Goal: Information Seeking & Learning: Learn about a topic

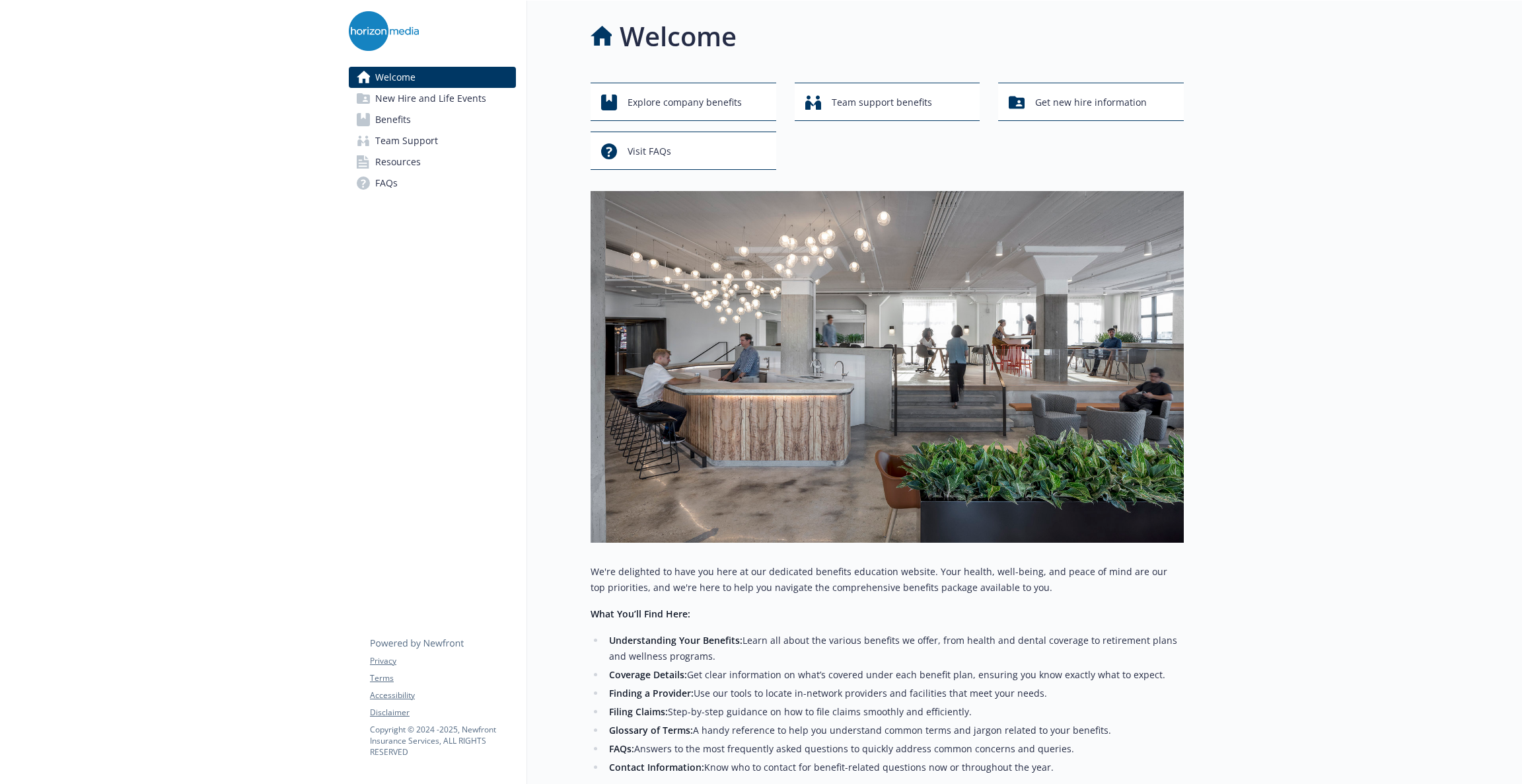
click at [446, 416] on div "Welcome New Hire and Life Events Benefits Team Support Resources FAQs Privacy T…" at bounding box center [433, 484] width 189 height 967
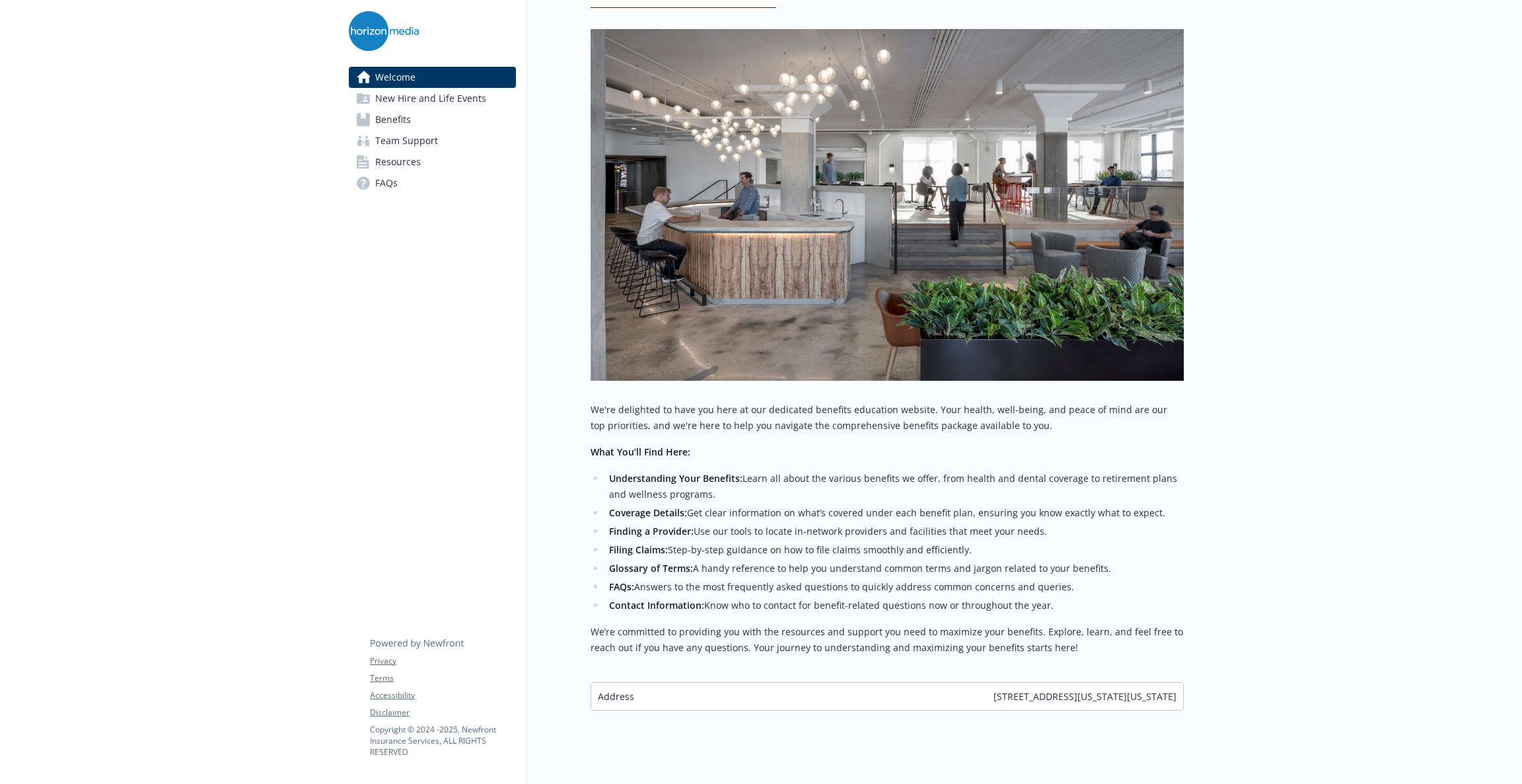
scroll to position [199, 0]
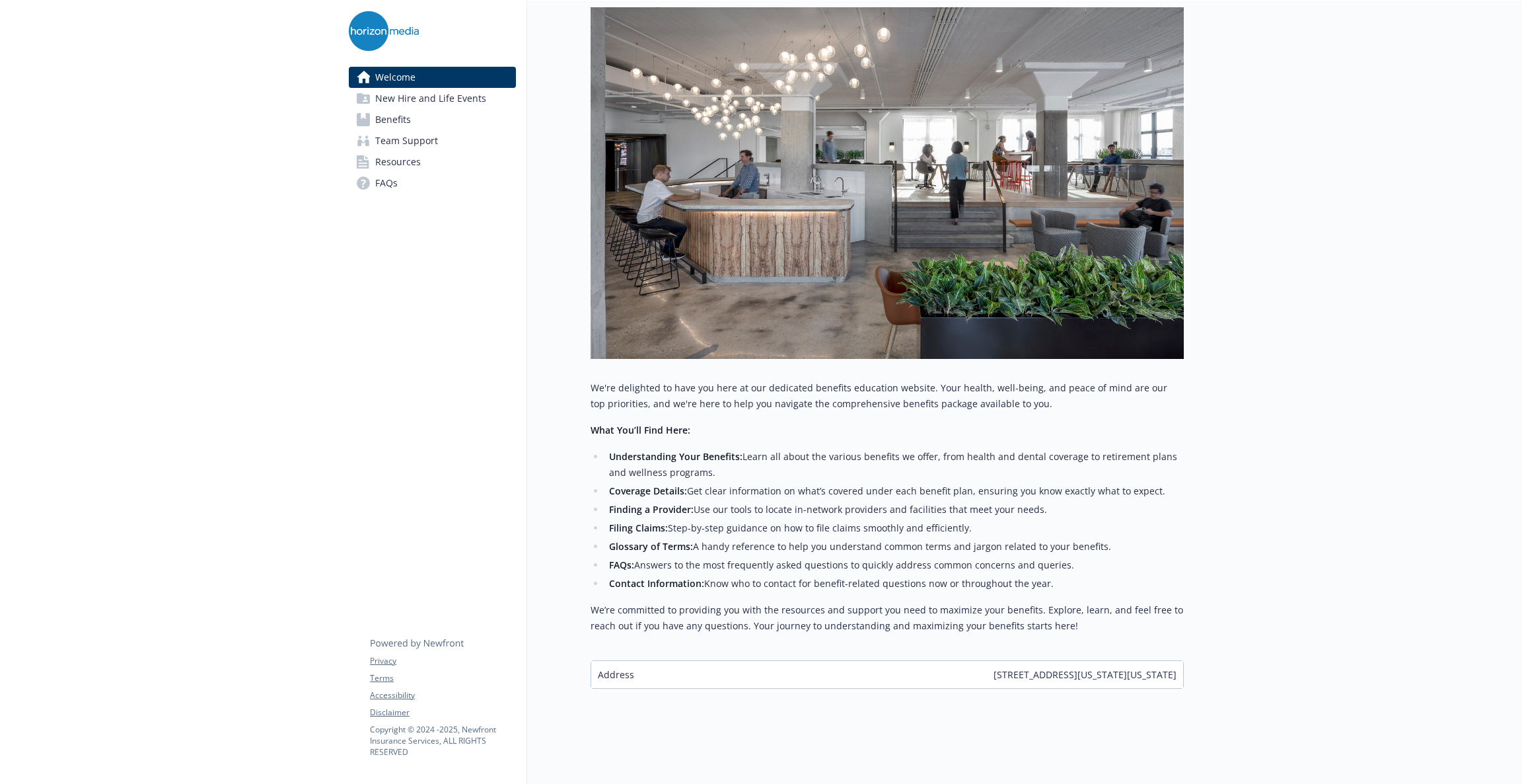
click at [411, 121] on link "Benefits" at bounding box center [432, 119] width 168 height 21
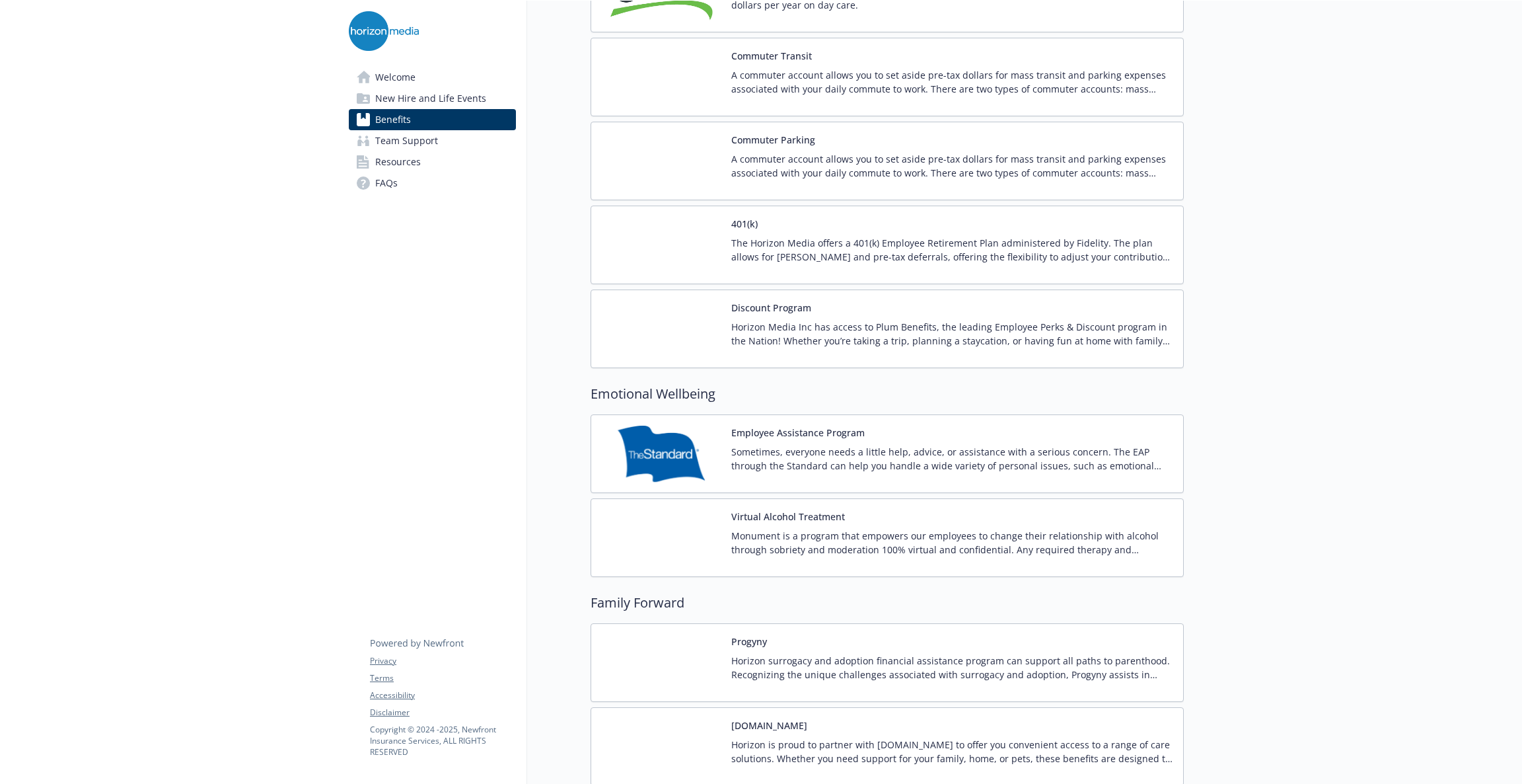
scroll to position [2195, 0]
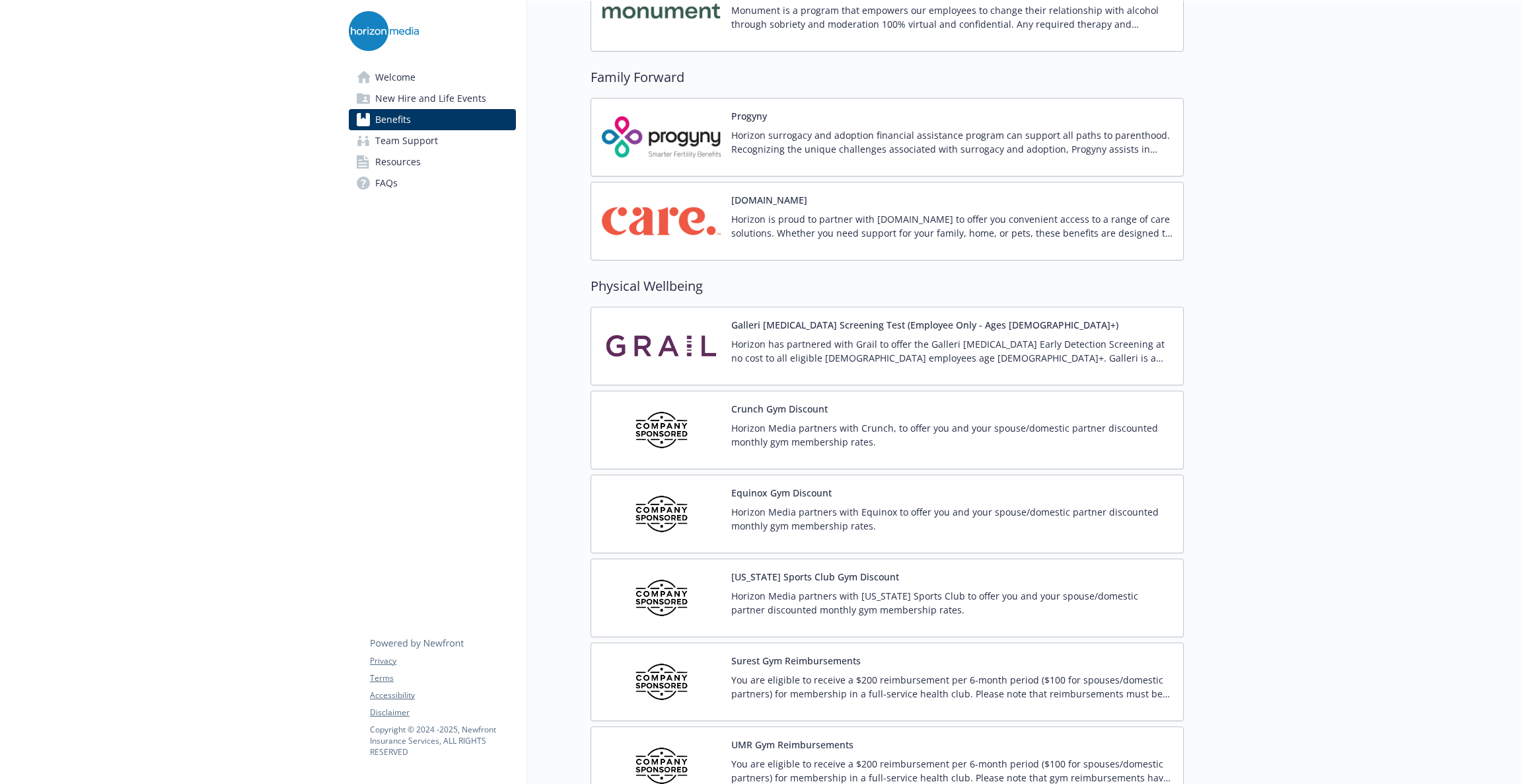
scroll to position [2732, 0]
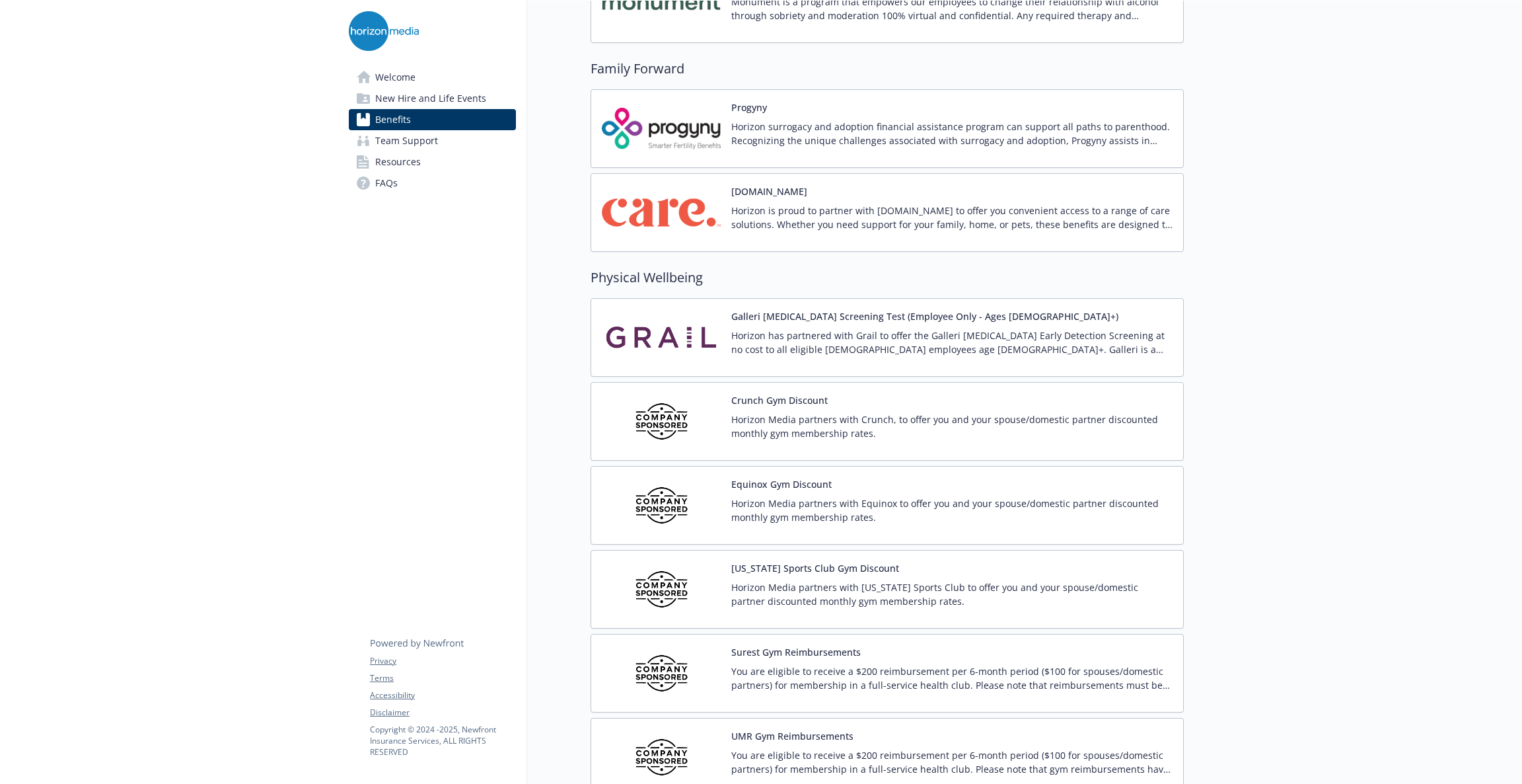
click at [844, 735] on div "UMR Gym Reimbursements You are eligible to receive a $200 reimbursement per 6-m…" at bounding box center [887, 757] width 593 height 79
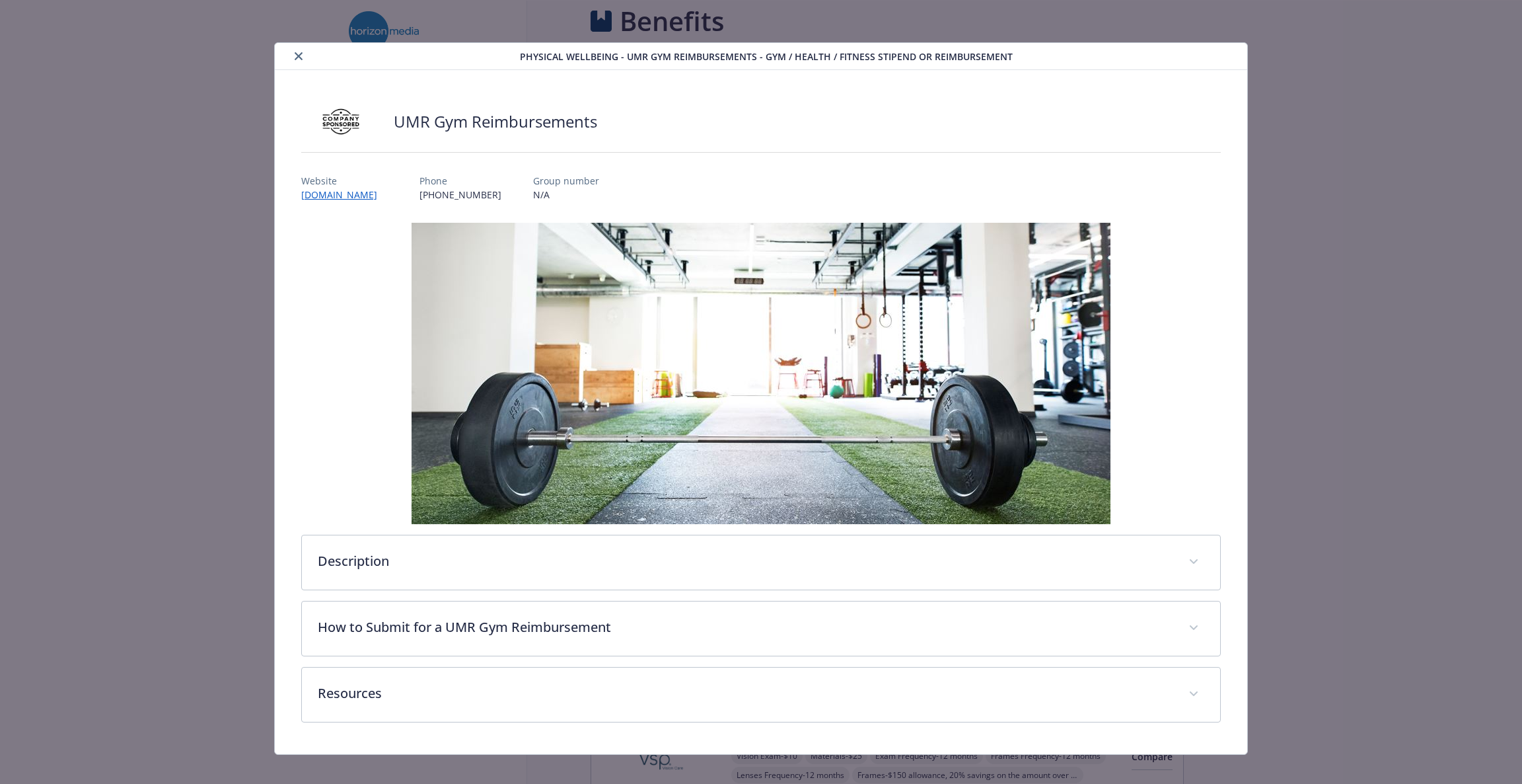
scroll to position [2732, 0]
